Goal: Information Seeking & Learning: Learn about a topic

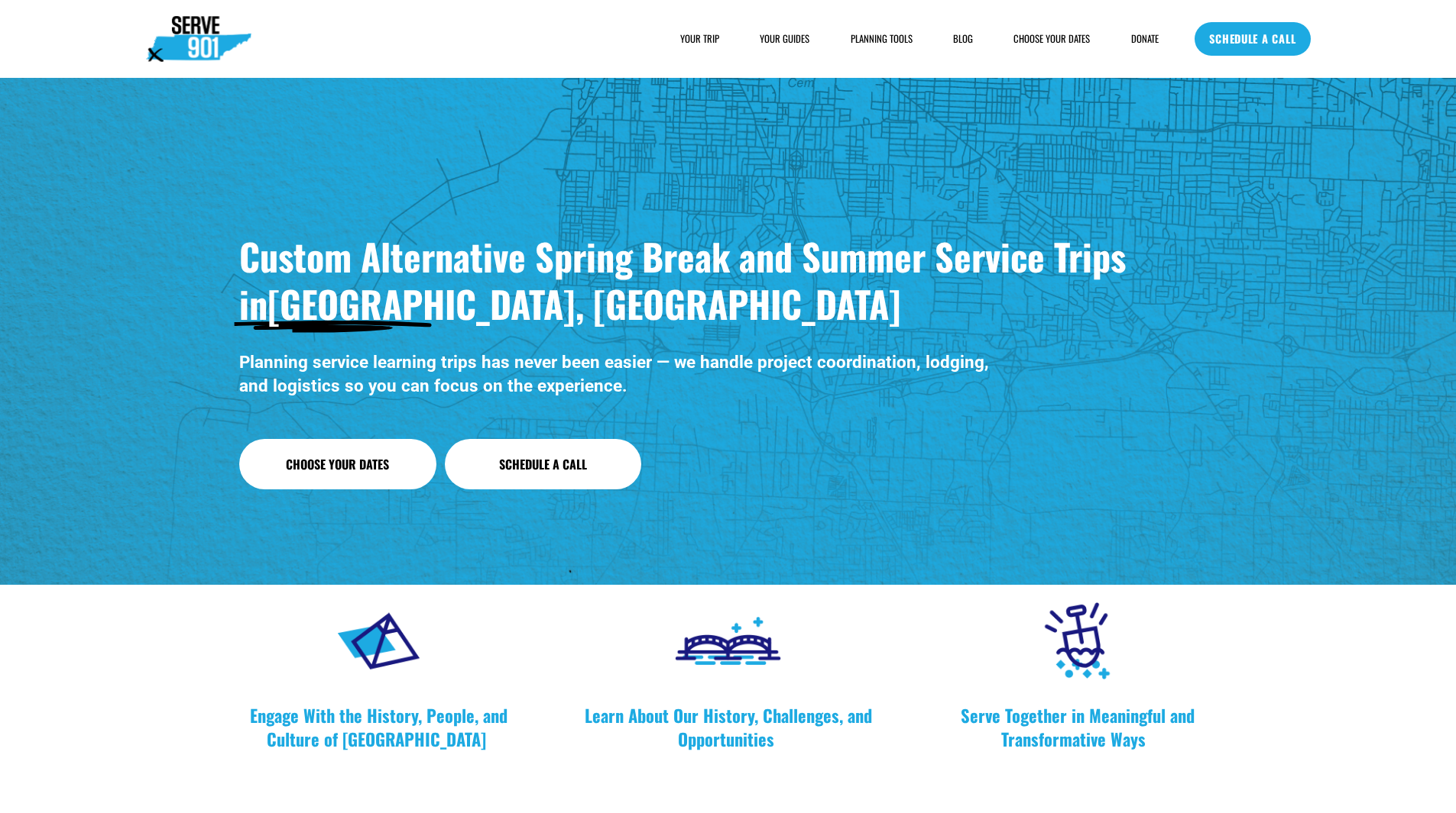
click at [0, 0] on span "SAMPLE SCHEDULE" at bounding box center [0, 0] width 0 height 0
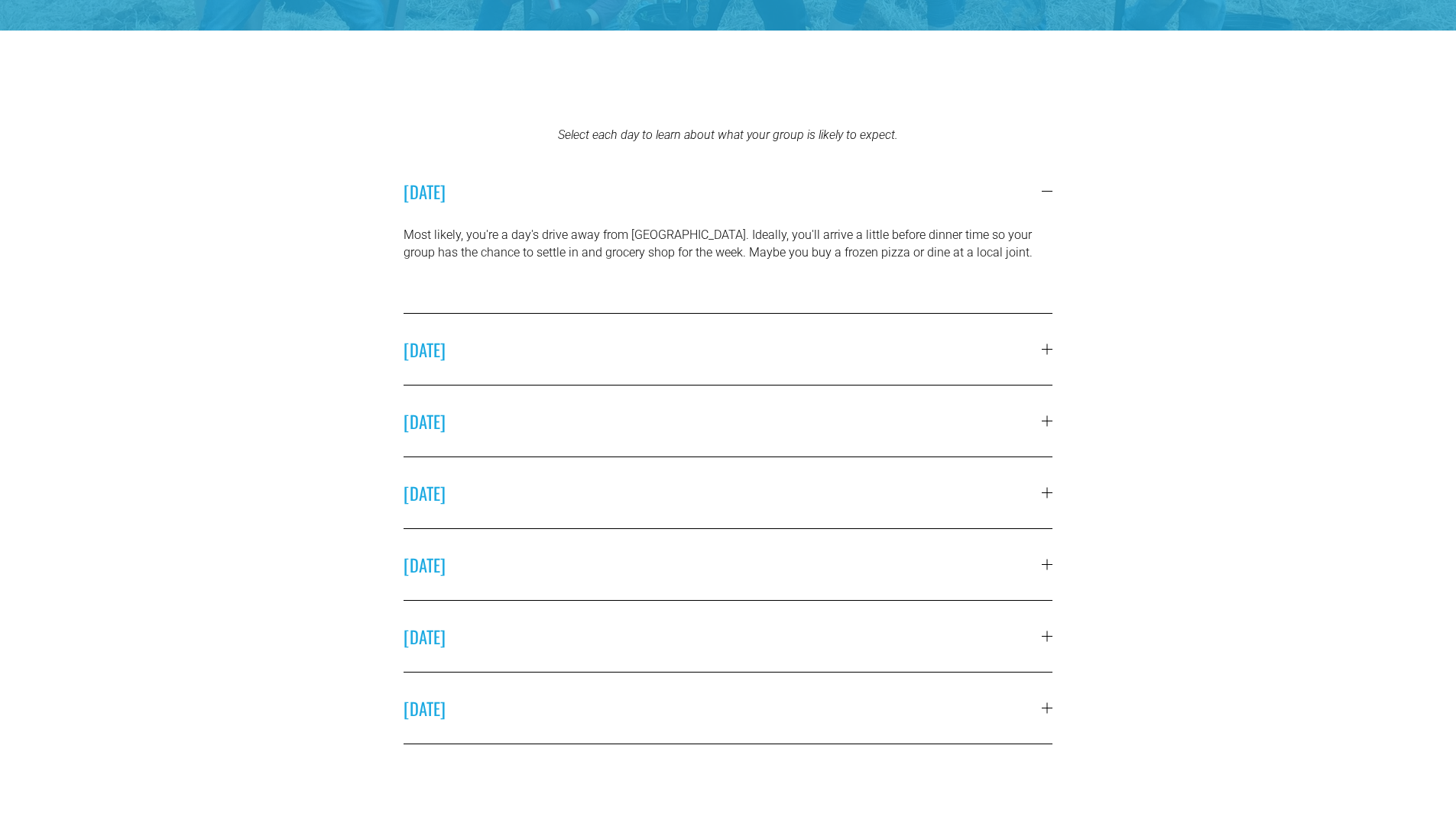
scroll to position [534, 0]
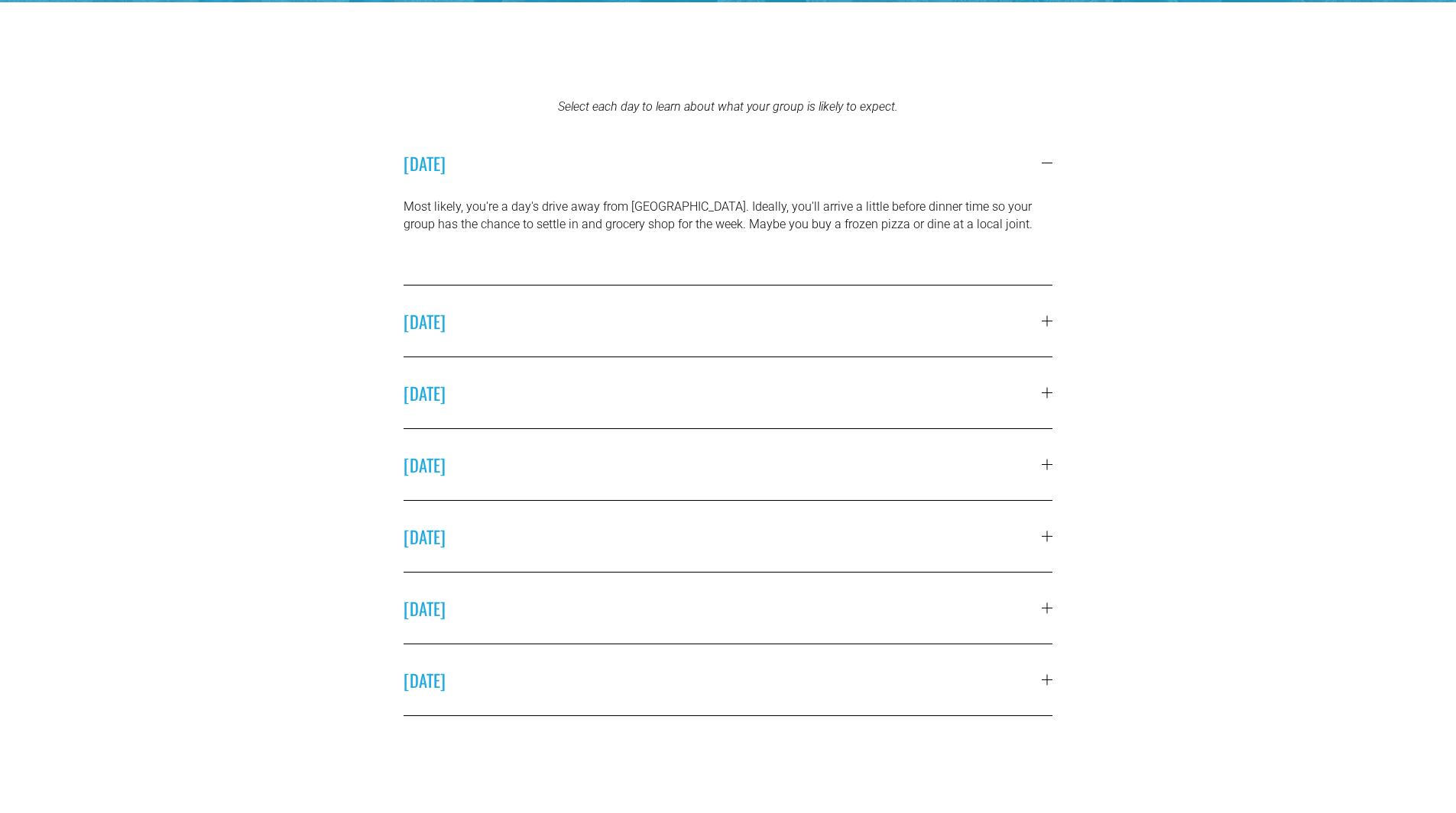
click at [998, 357] on div at bounding box center [728, 357] width 650 height 1
click at [1055, 324] on div "Select each day to learn about what your group is likely to expect. SATURDAY Mo…" at bounding box center [728, 477] width 1456 height 756
click at [1047, 322] on div at bounding box center [1047, 322] width 1 height 11
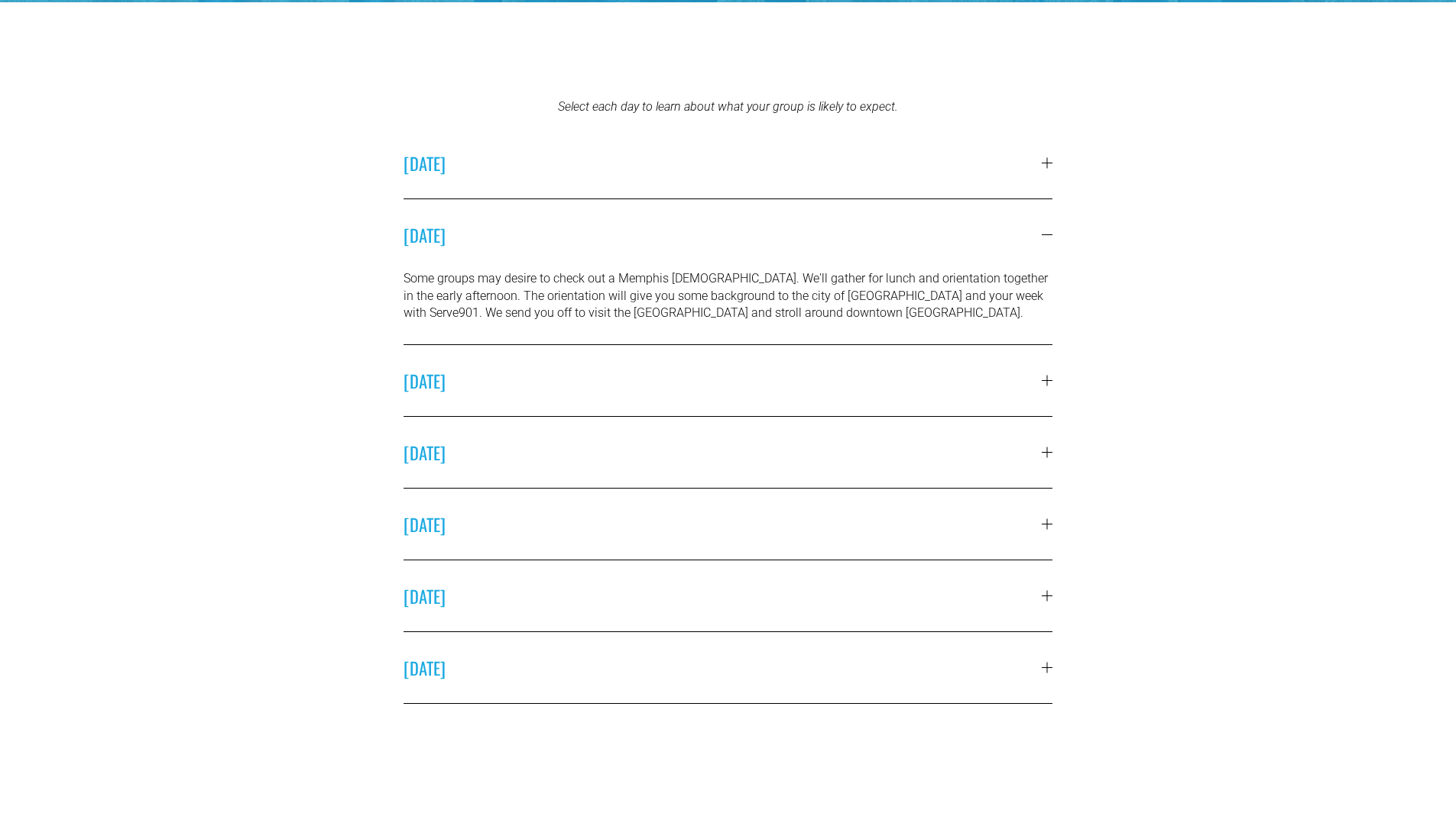
click at [1049, 383] on div at bounding box center [1047, 381] width 11 height 11
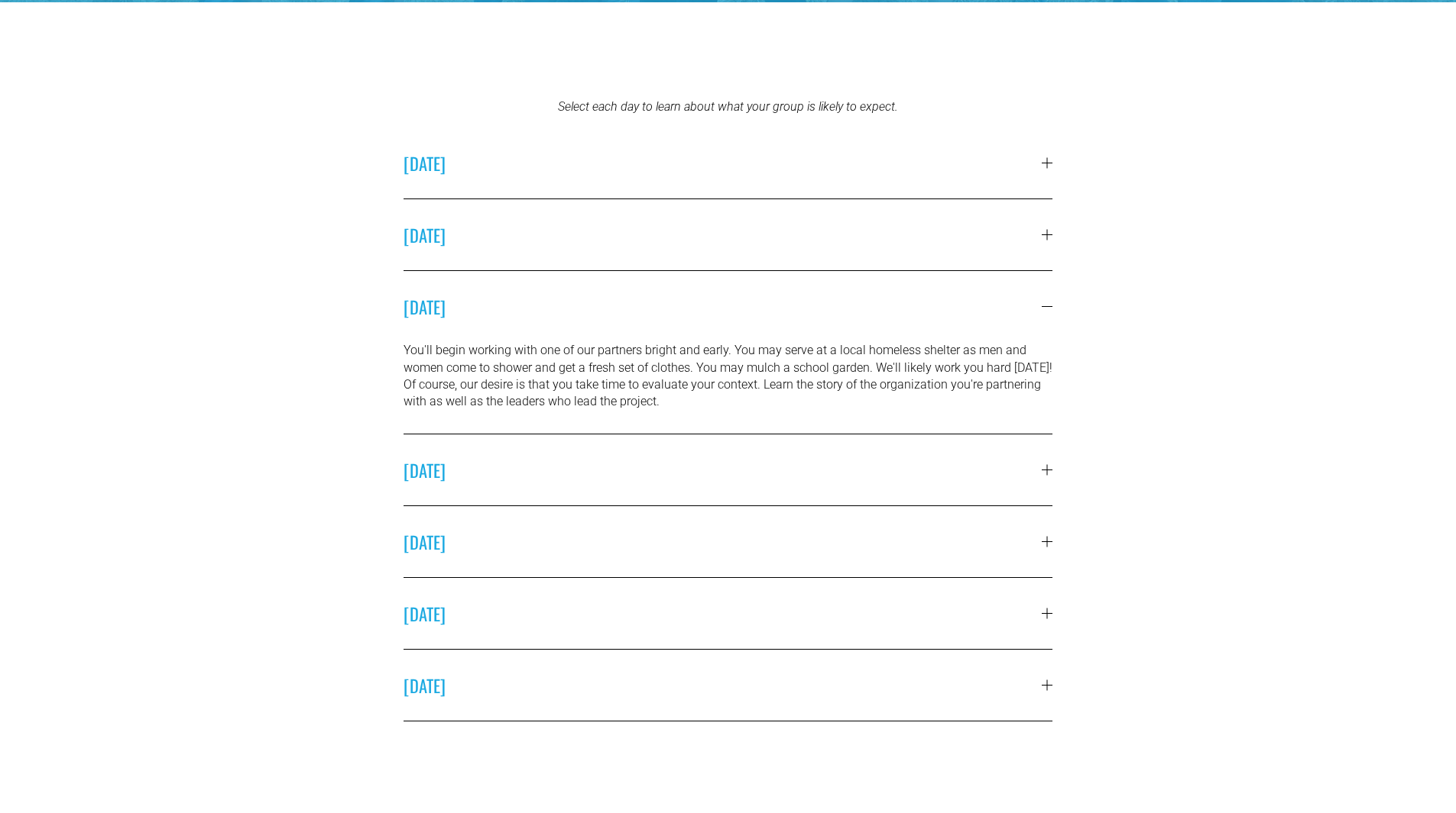
click at [1040, 468] on span "TUESDAY" at bounding box center [723, 470] width 639 height 25
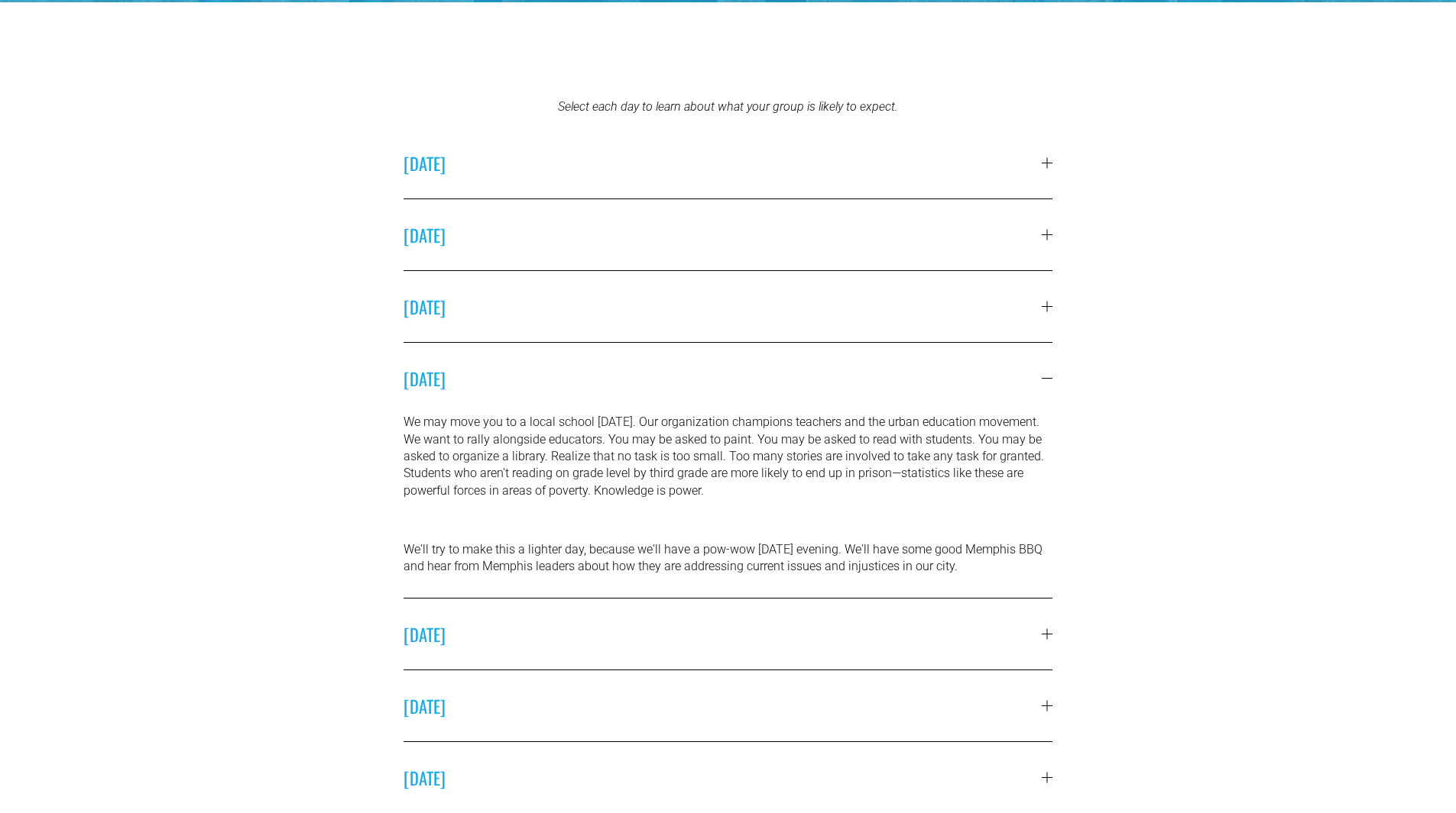
click at [1040, 634] on span "WEDNESDAY" at bounding box center [723, 634] width 639 height 25
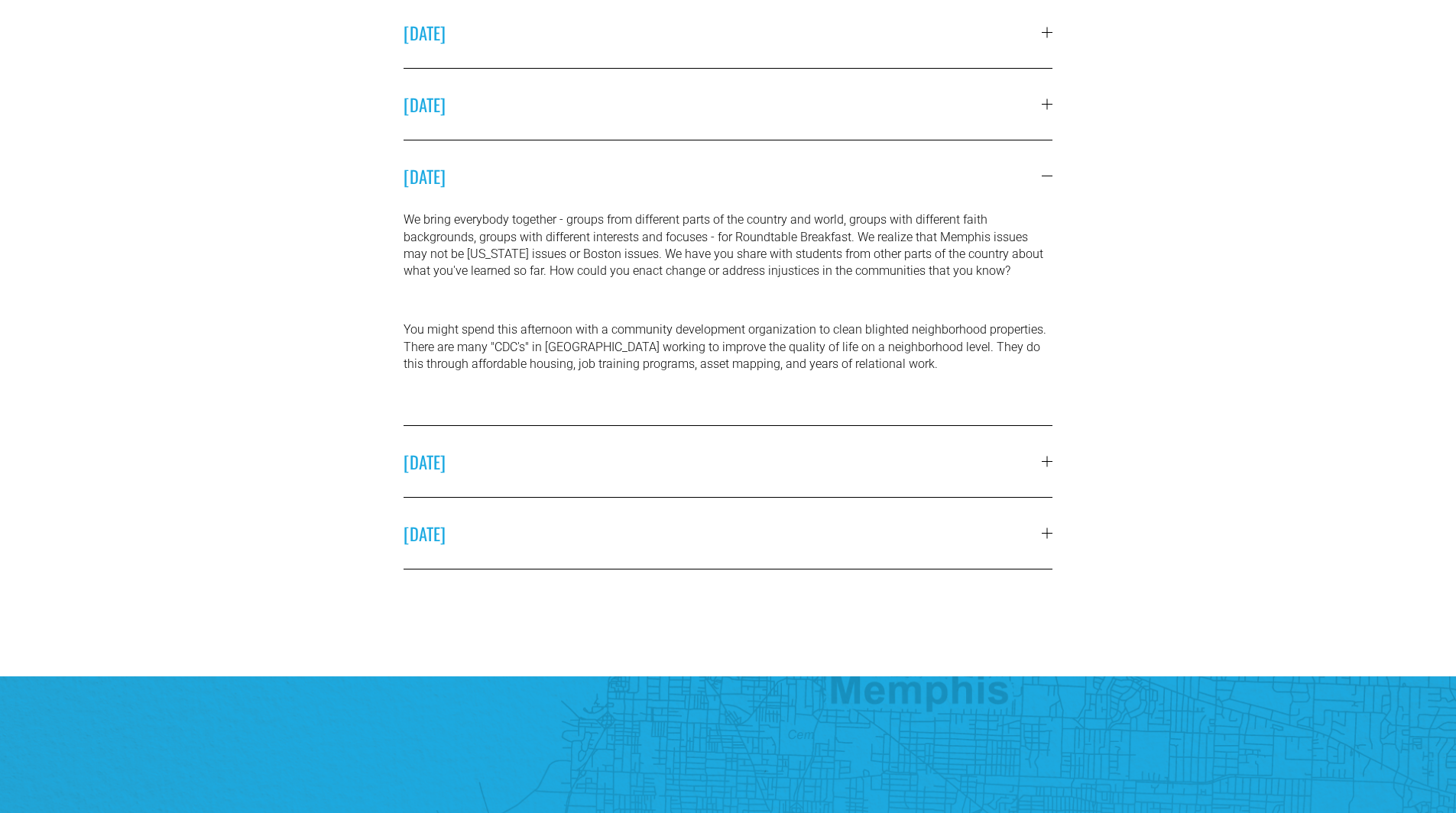
scroll to position [840, 0]
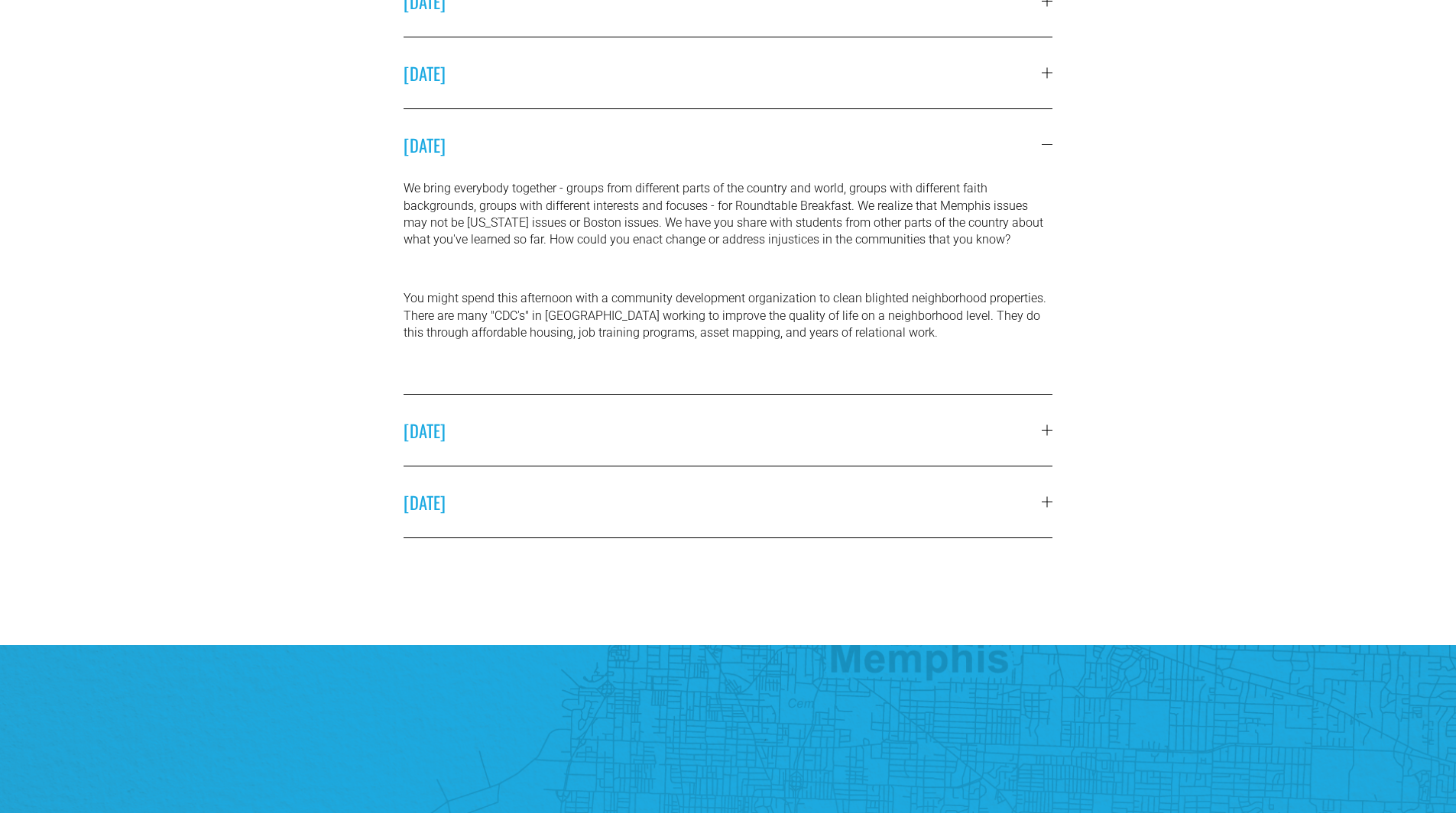
click at [1052, 433] on div at bounding box center [1047, 430] width 11 height 11
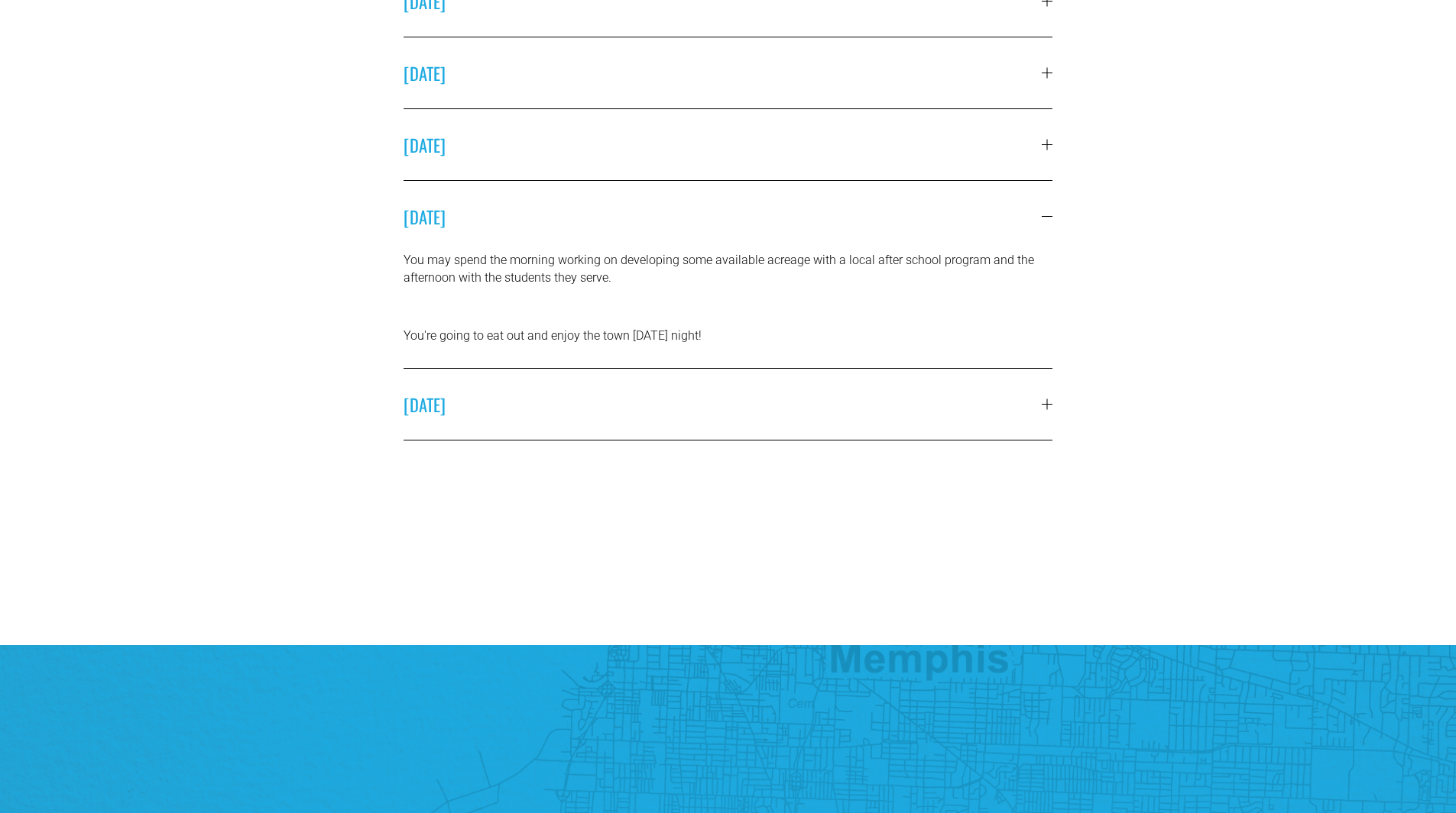
click at [1047, 406] on div at bounding box center [1047, 404] width 11 height 11
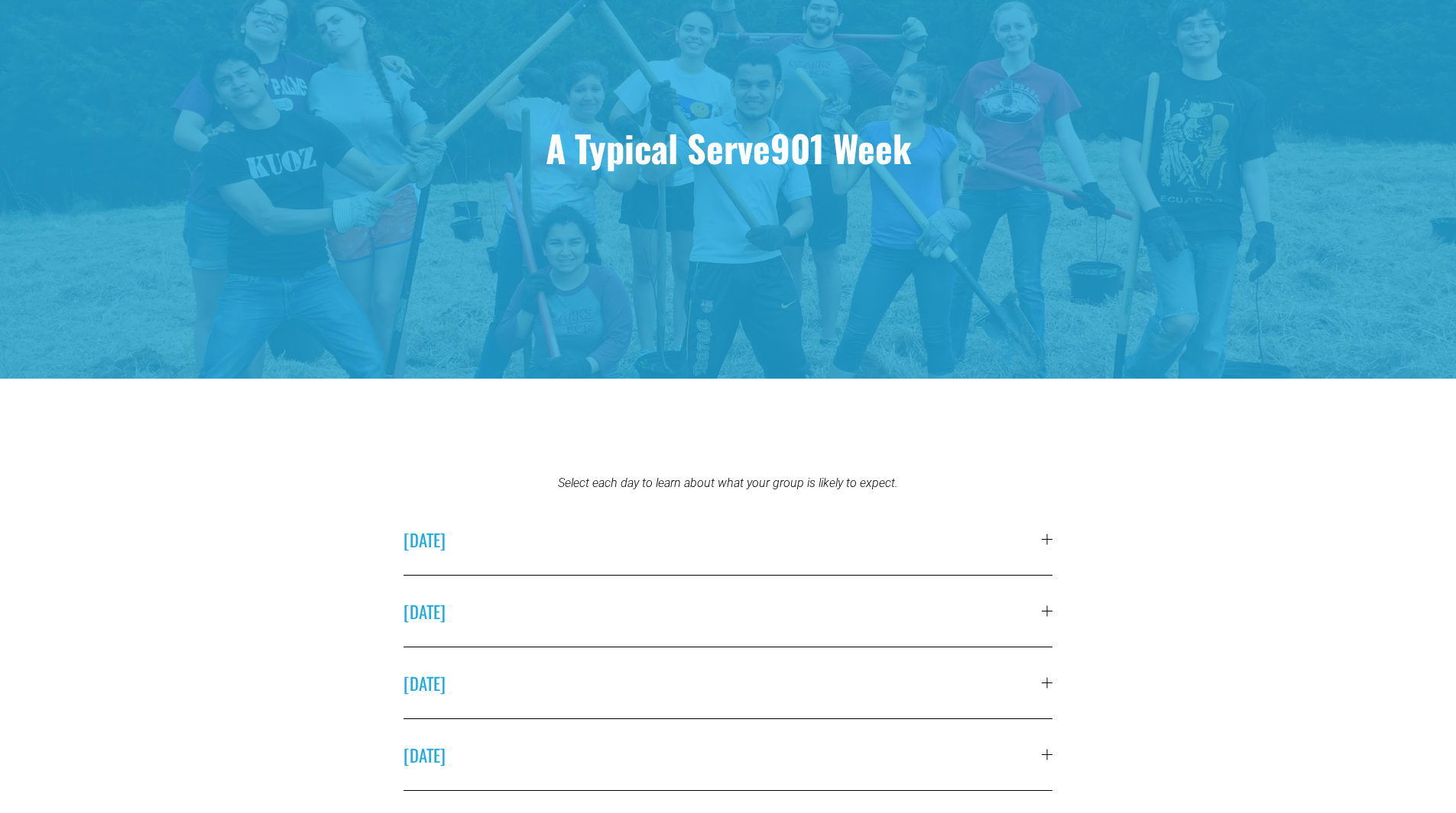
scroll to position [0, 0]
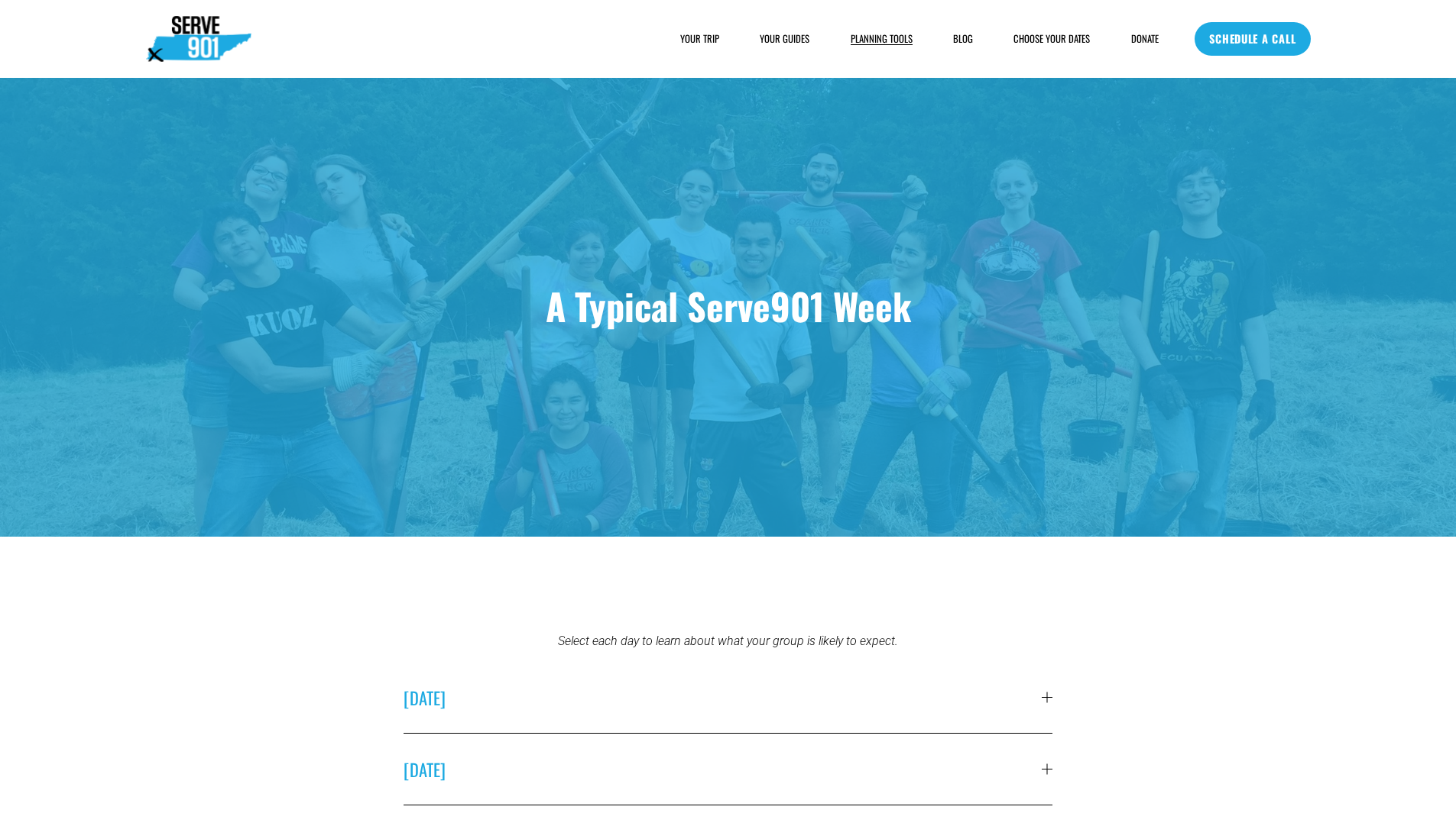
click at [953, 41] on link "BLOG" at bounding box center [963, 39] width 20 height 15
click at [705, 35] on span "YOUR TRIP" at bounding box center [699, 39] width 39 height 13
click at [0, 0] on div "HOUSING FOOD FAQs" at bounding box center [0, 0] width 0 height 0
click at [0, 0] on span "HOUSING" at bounding box center [0, 0] width 0 height 0
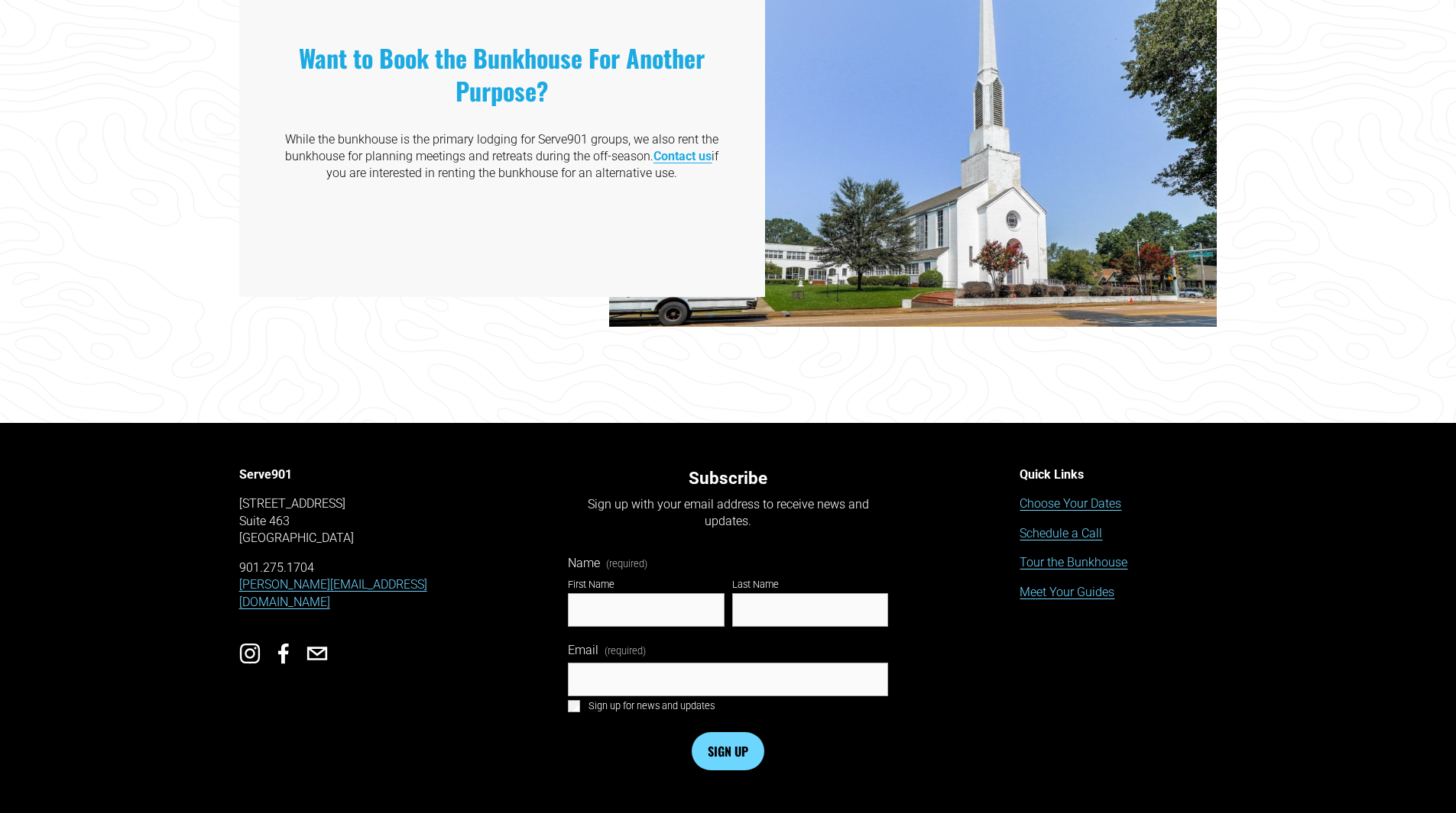
scroll to position [2978, 0]
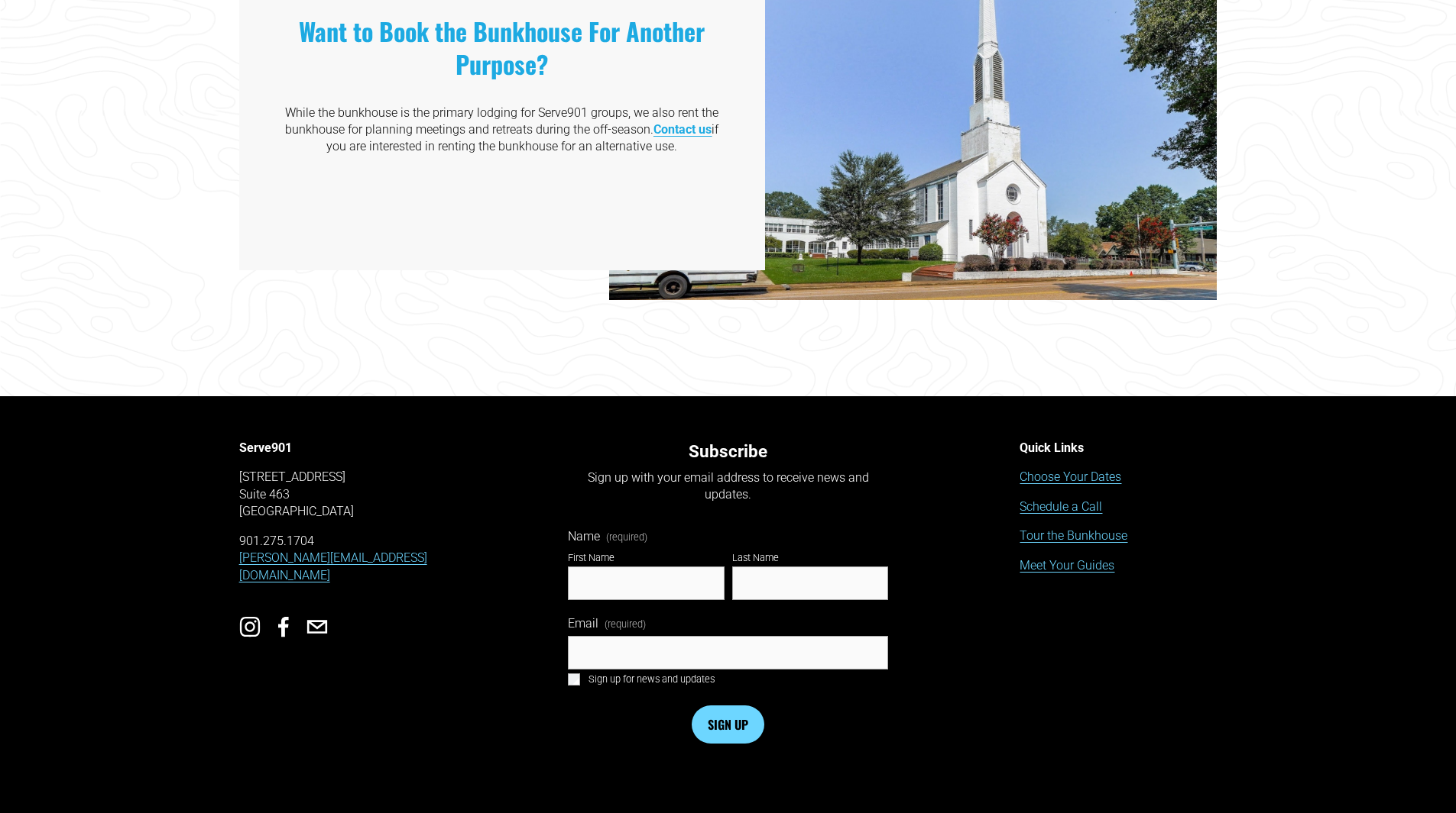
click at [687, 135] on strong "Contact us" at bounding box center [682, 130] width 58 height 14
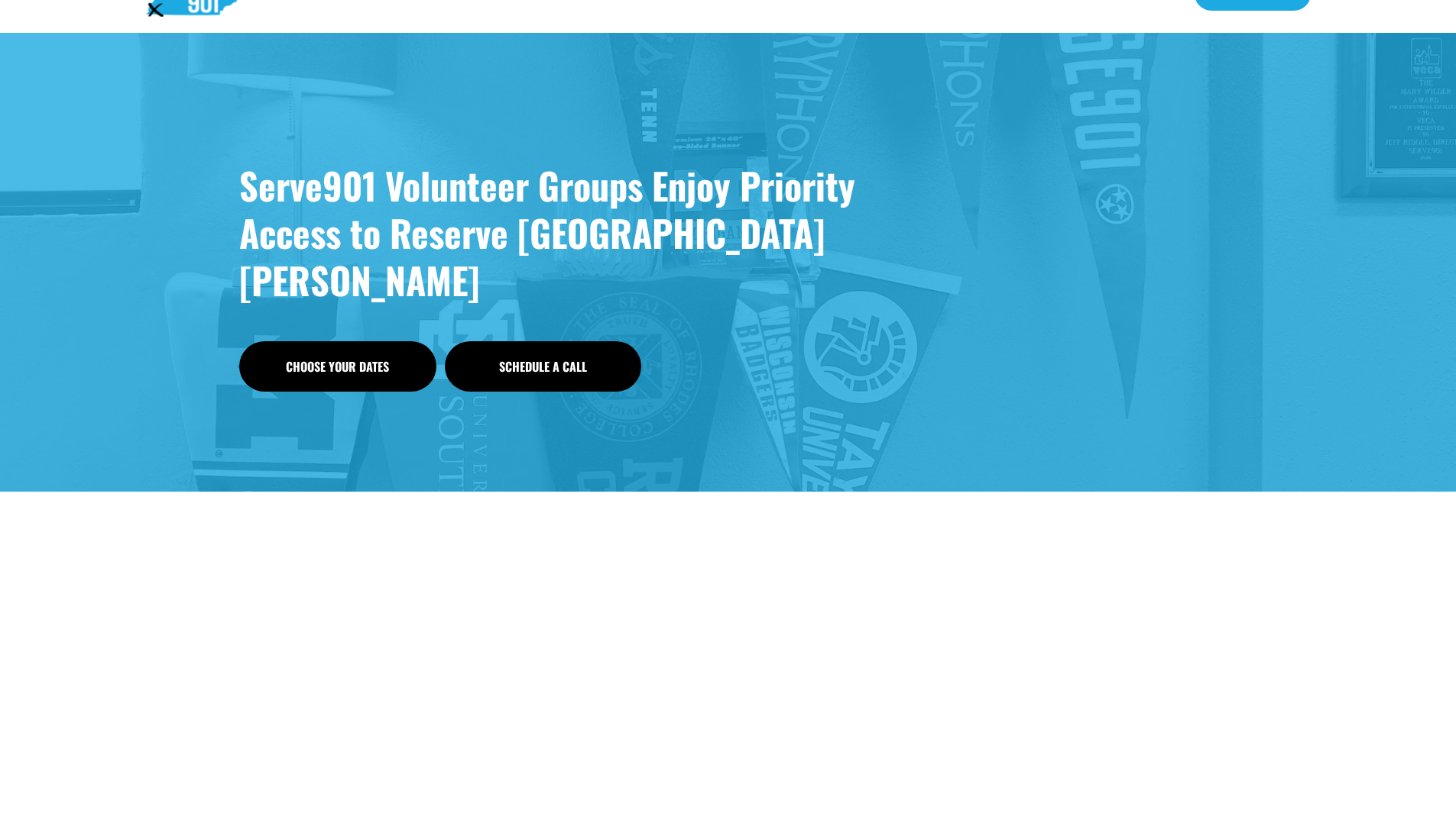
scroll to position [0, 0]
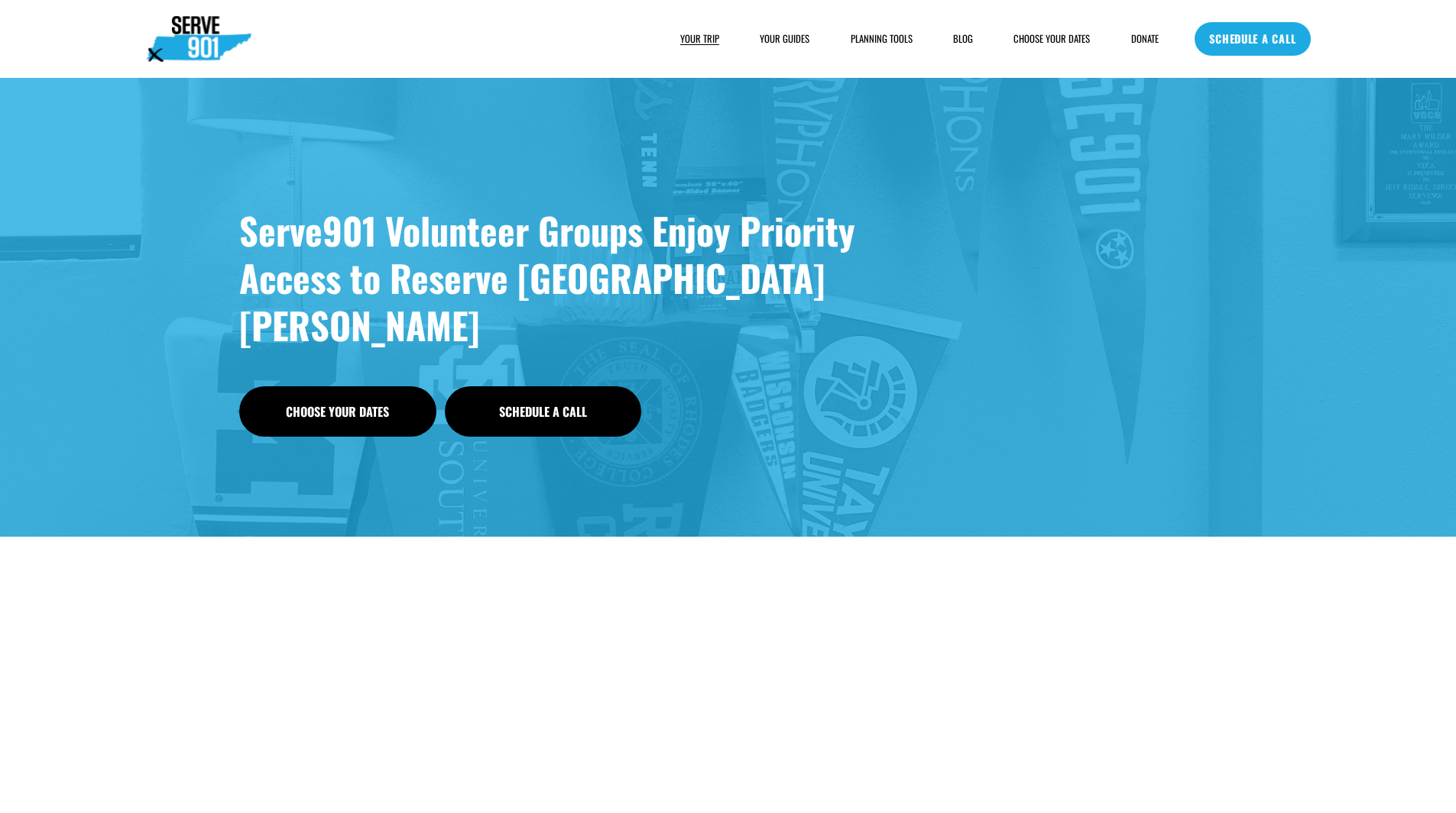
click at [373, 387] on link "Choose Your Dates" at bounding box center [337, 412] width 197 height 50
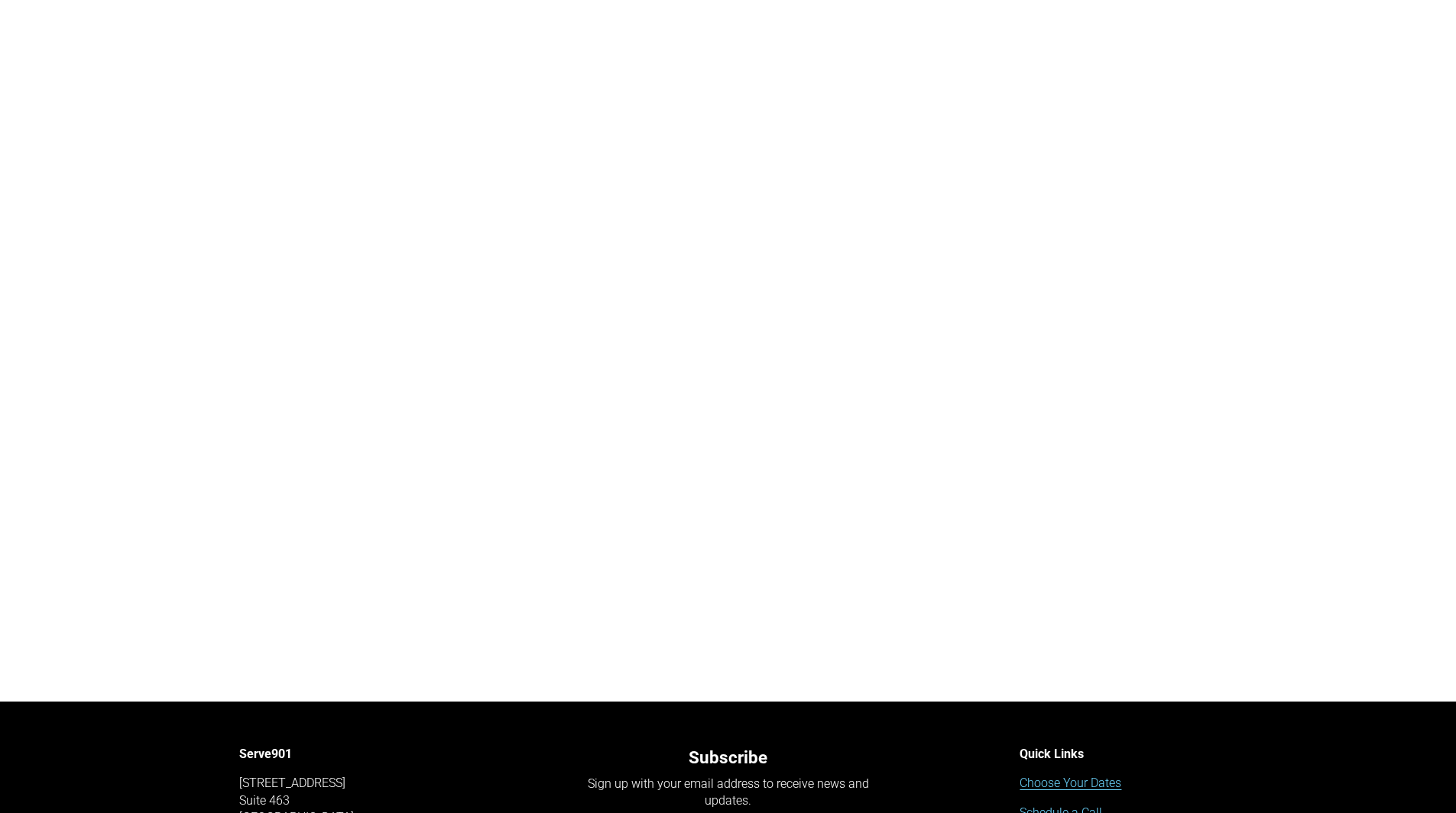
scroll to position [840, 0]
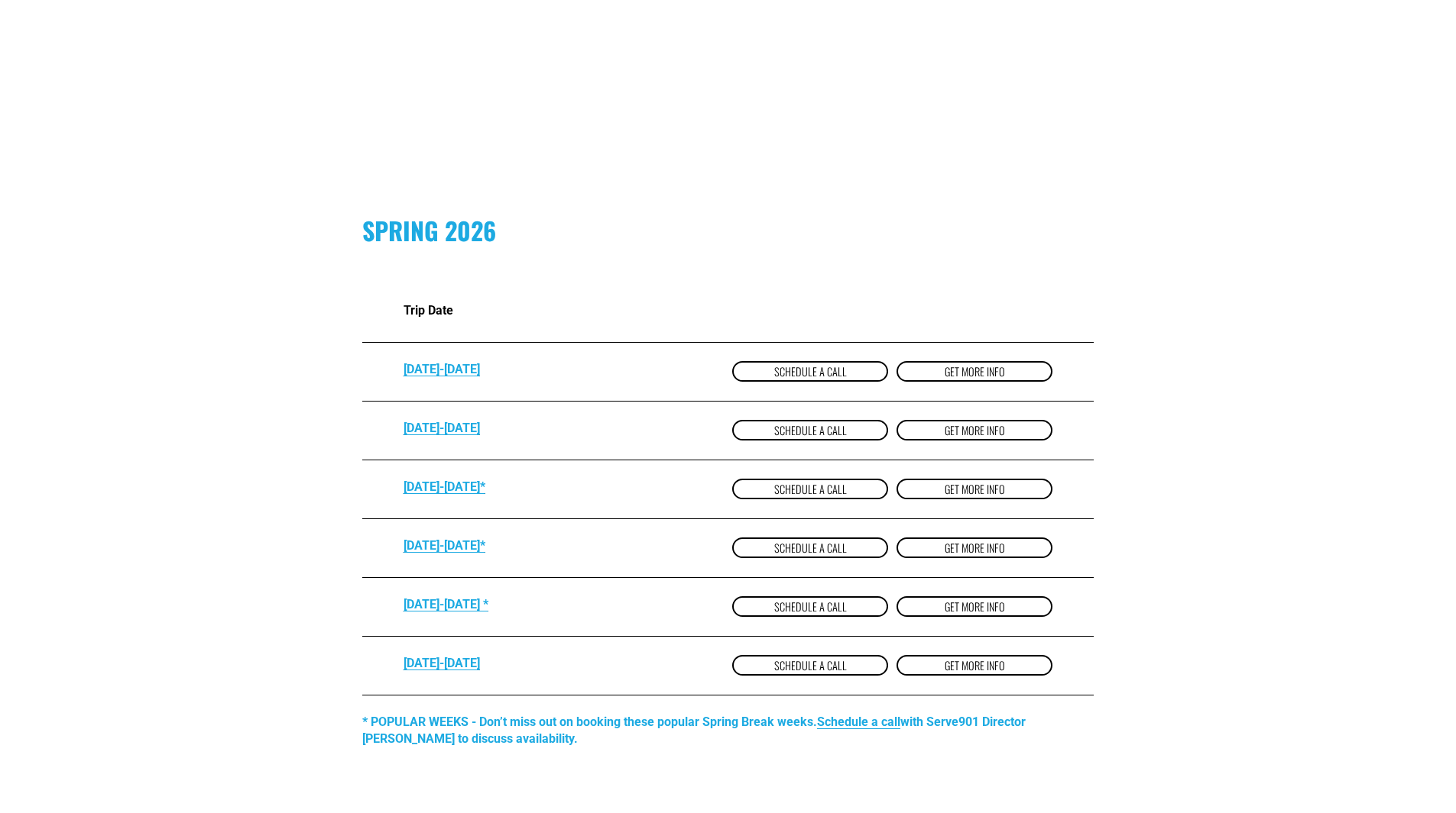
scroll to position [916, 0]
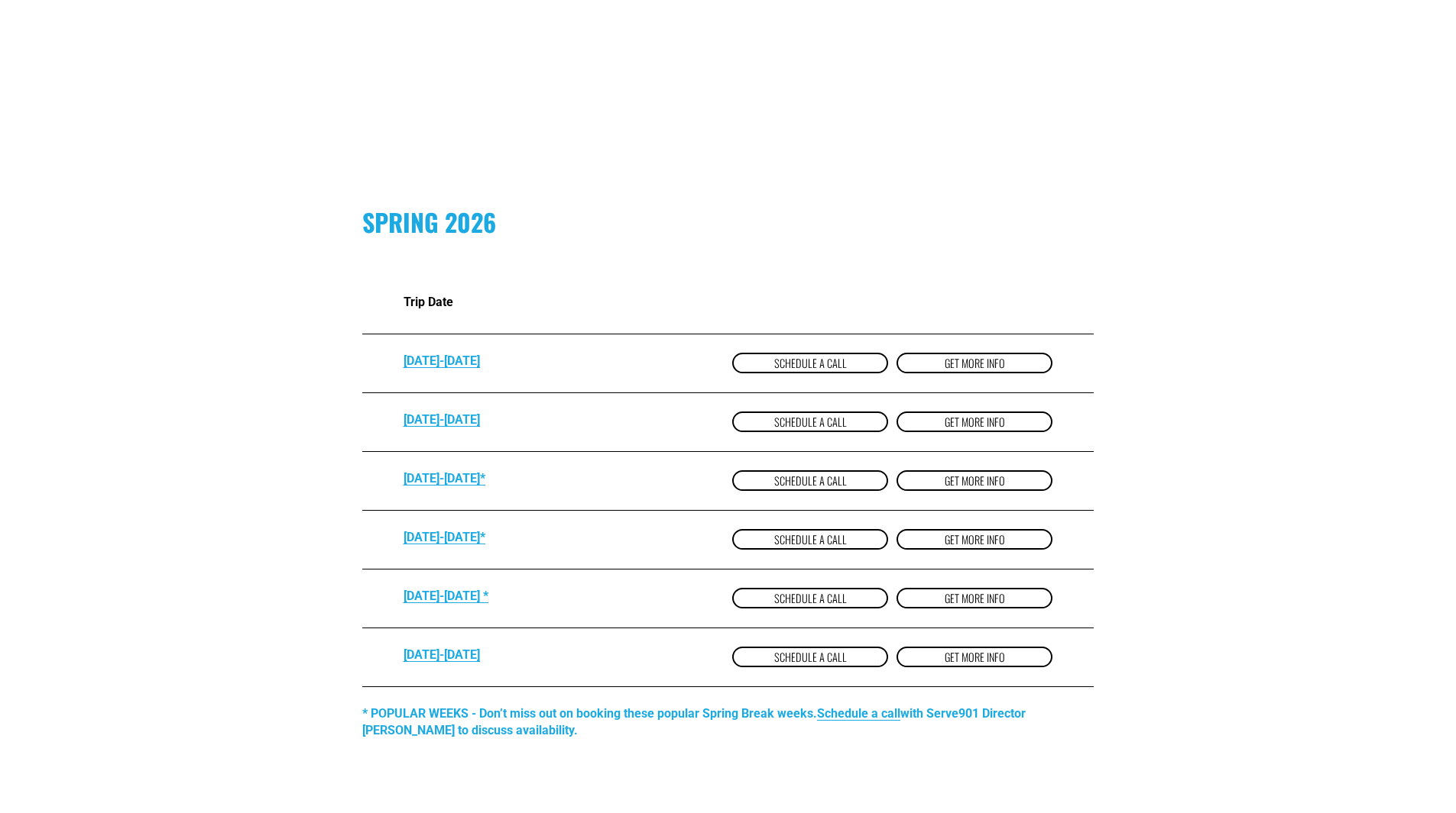
click at [427, 544] on strong "[DATE]-[DATE]*" at bounding box center [444, 537] width 82 height 14
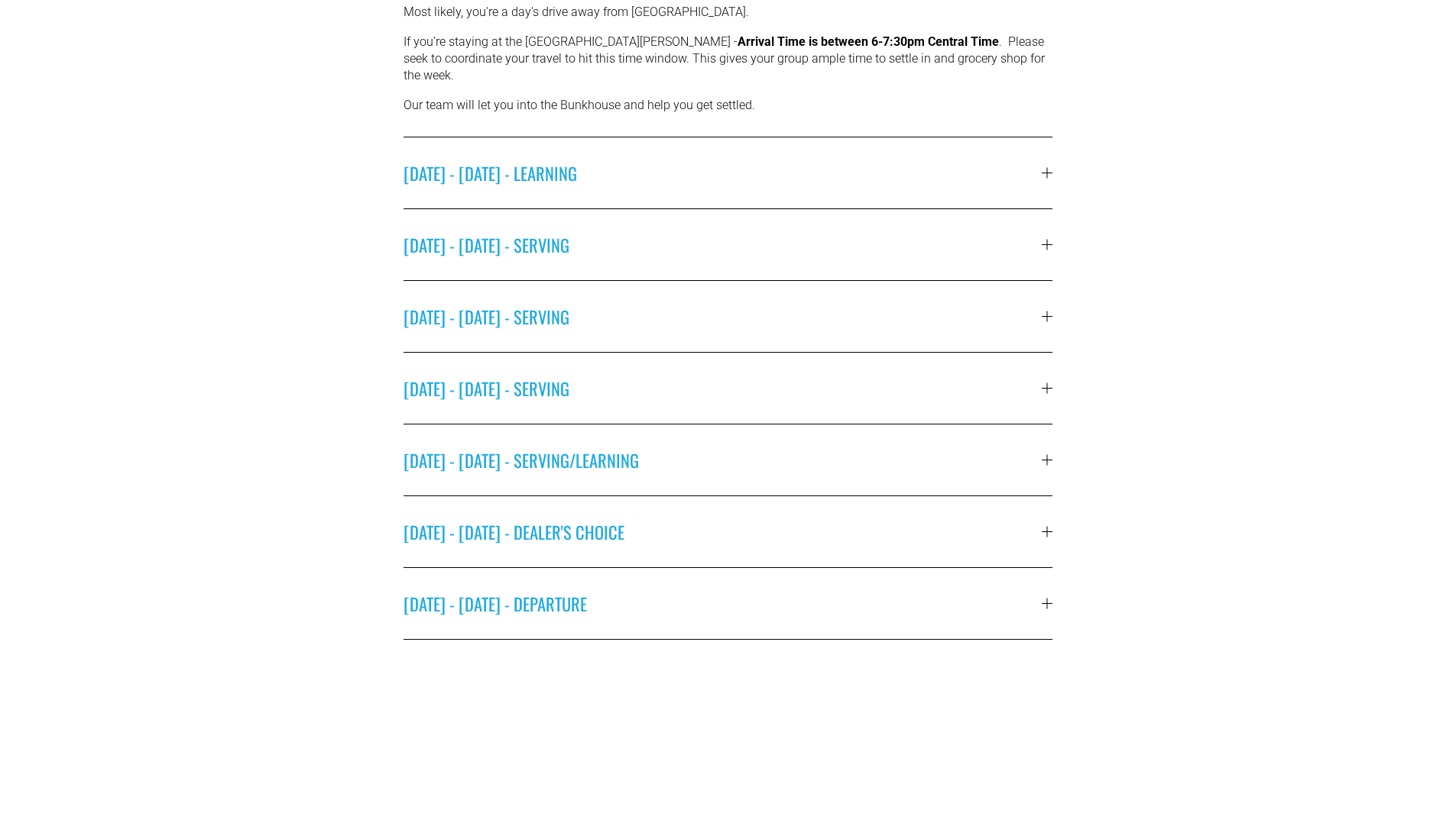
scroll to position [611, 0]
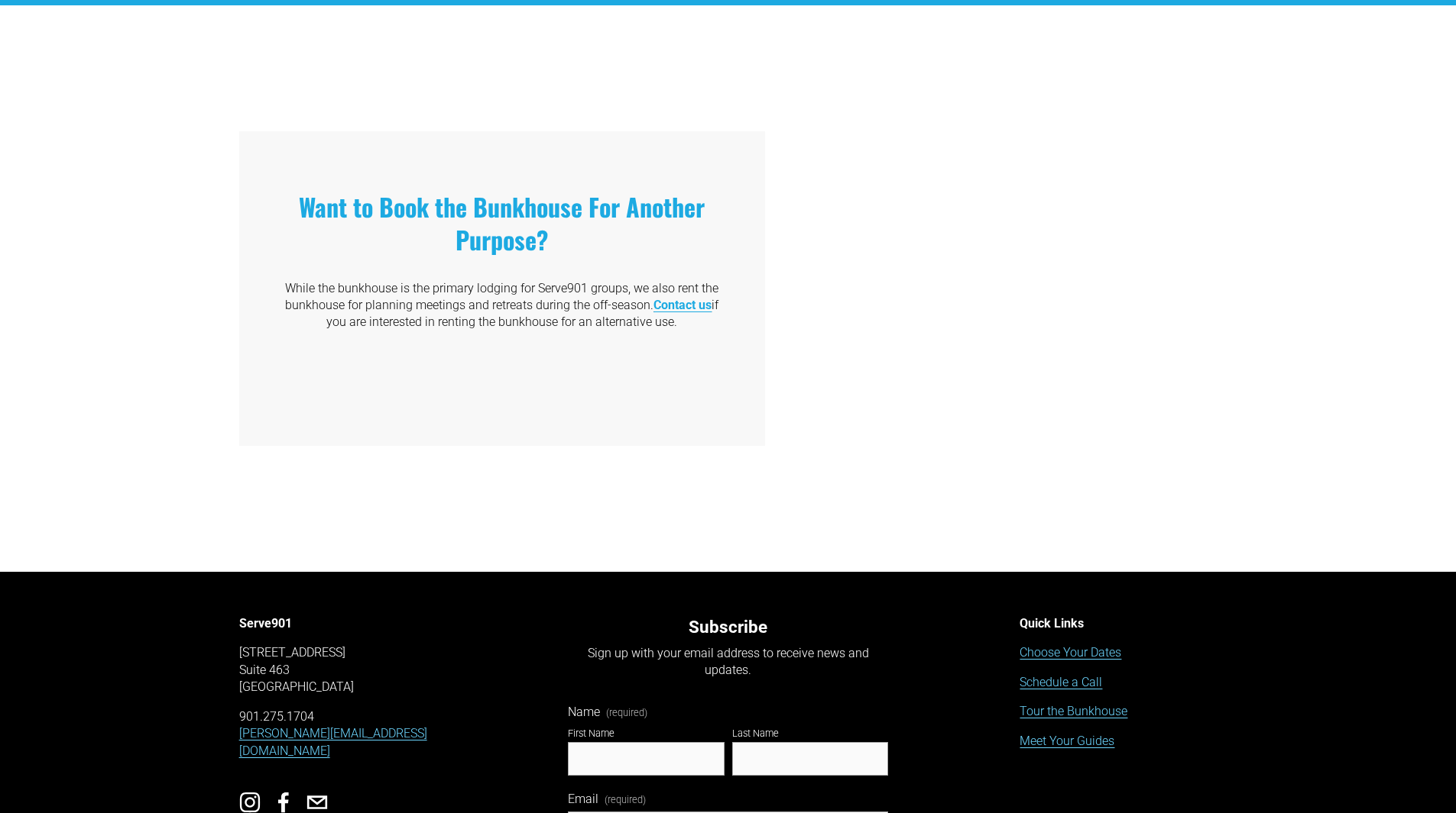
scroll to position [2902, 0]
